Goal: Navigation & Orientation: Locate item on page

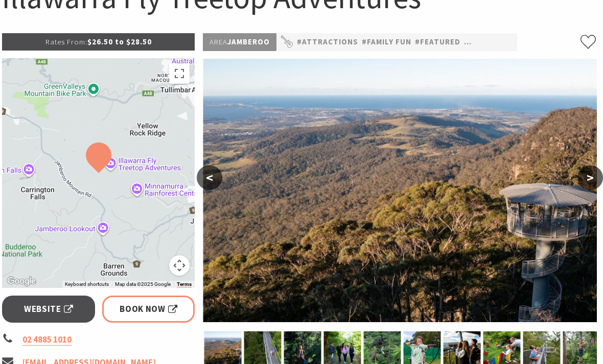
scroll to position [129, 2]
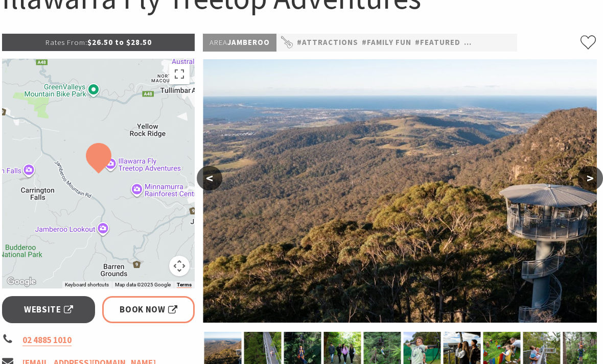
click at [390, 197] on img at bounding box center [400, 192] width 394 height 264
click at [589, 179] on button ">" at bounding box center [590, 178] width 26 height 25
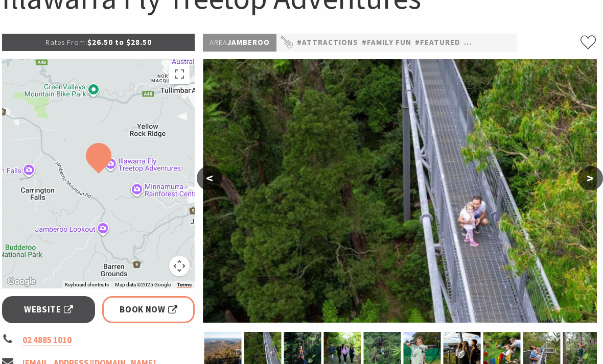
scroll to position [130, 2]
click at [589, 180] on button ">" at bounding box center [590, 178] width 26 height 25
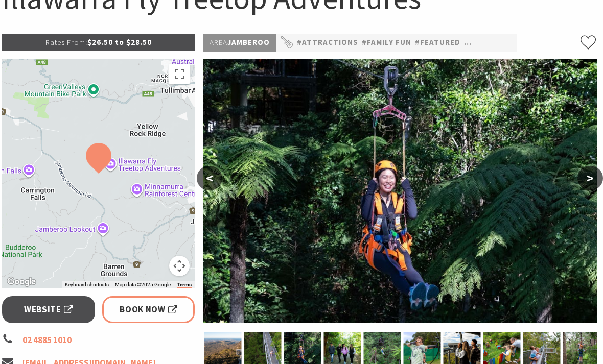
click at [588, 177] on button ">" at bounding box center [590, 178] width 26 height 25
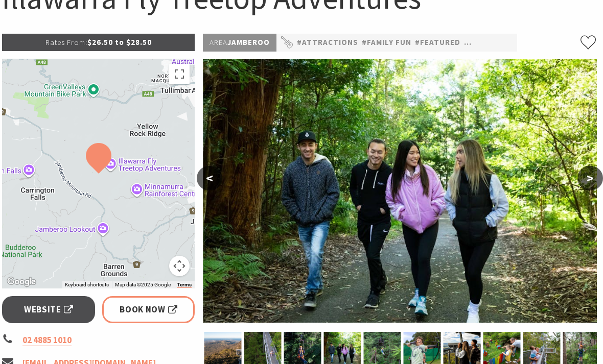
click at [586, 177] on button ">" at bounding box center [590, 178] width 26 height 25
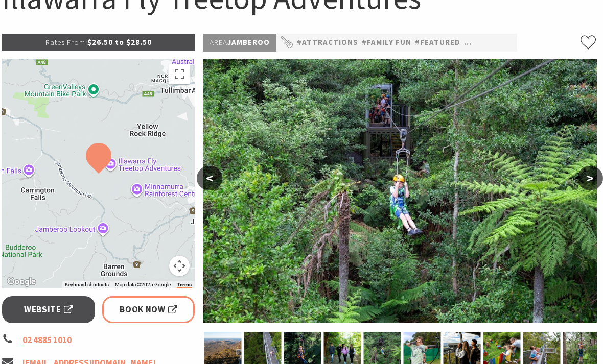
click at [583, 177] on button ">" at bounding box center [590, 178] width 26 height 25
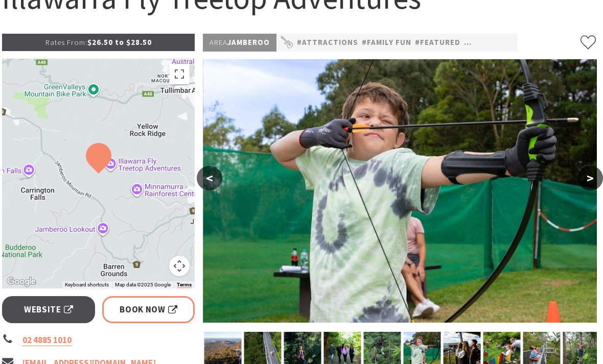
click at [581, 173] on button ">" at bounding box center [590, 178] width 26 height 25
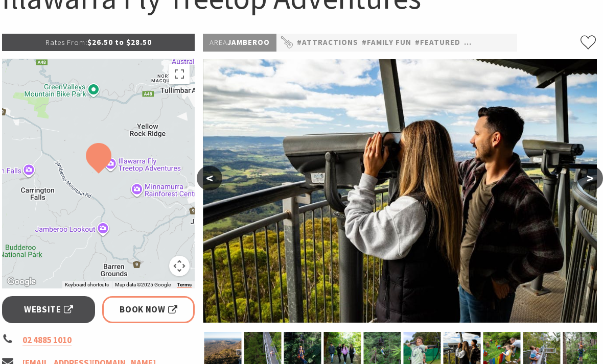
click at [587, 178] on button ">" at bounding box center [590, 178] width 26 height 25
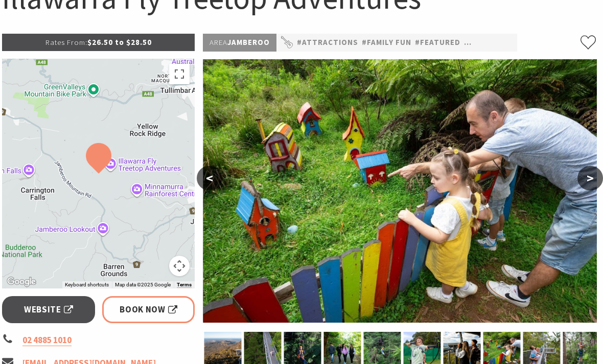
click at [586, 175] on button ">" at bounding box center [590, 178] width 26 height 25
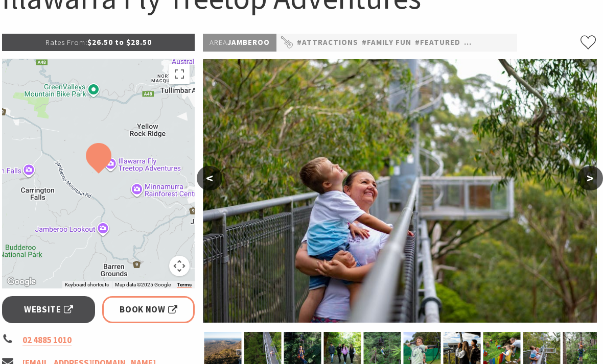
click at [589, 174] on button ">" at bounding box center [590, 178] width 26 height 25
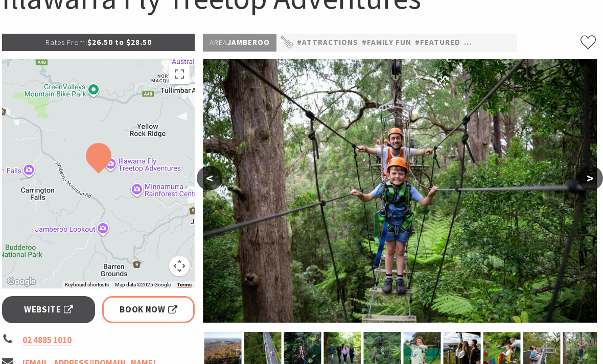
click at [586, 180] on button ">" at bounding box center [590, 178] width 26 height 25
click at [581, 176] on button ">" at bounding box center [590, 178] width 26 height 25
click at [587, 179] on button ">" at bounding box center [590, 178] width 26 height 25
click at [589, 175] on button ">" at bounding box center [590, 178] width 26 height 25
click at [583, 179] on button ">" at bounding box center [590, 178] width 26 height 25
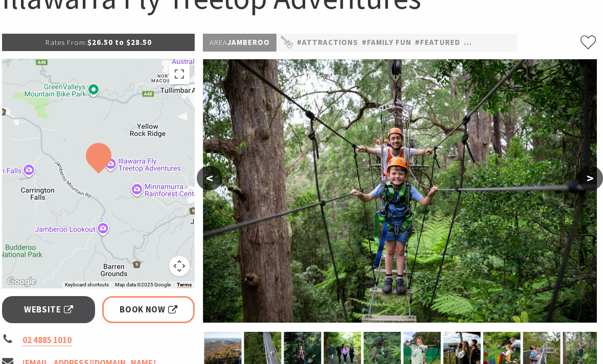
click at [586, 178] on button ">" at bounding box center [590, 178] width 26 height 25
